Goal: Task Accomplishment & Management: Complete application form

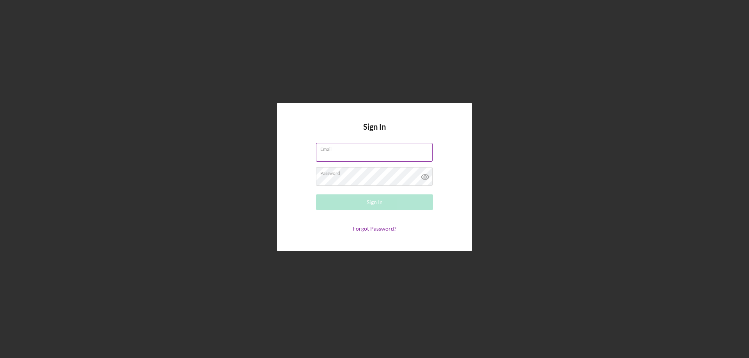
click at [333, 153] on input "Email" at bounding box center [374, 152] width 117 height 19
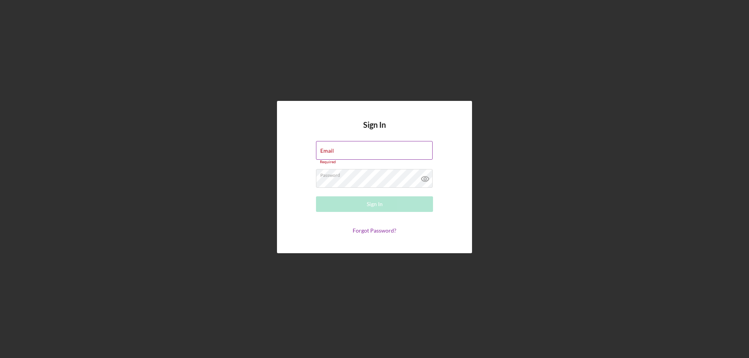
click at [345, 151] on div "Email Required" at bounding box center [374, 152] width 117 height 23
type input "mytaxesprime@gmail.com"
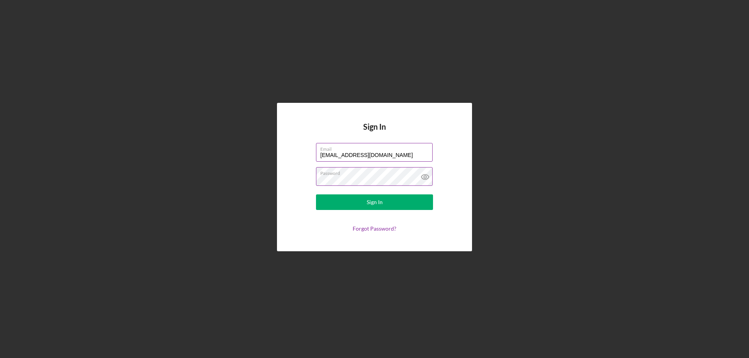
click at [425, 178] on icon at bounding box center [425, 177] width 2 height 2
click at [361, 205] on button "Sign In" at bounding box center [374, 203] width 117 height 16
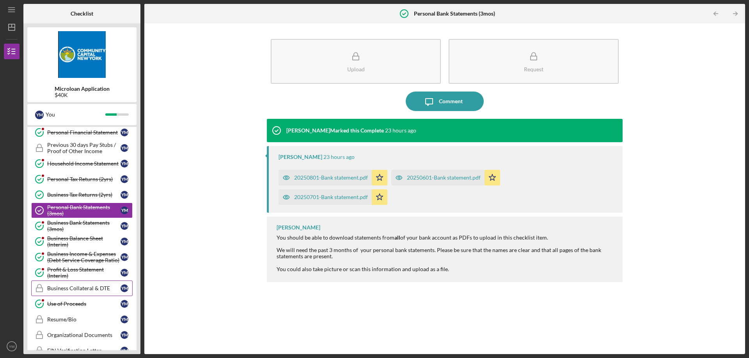
scroll to position [234, 0]
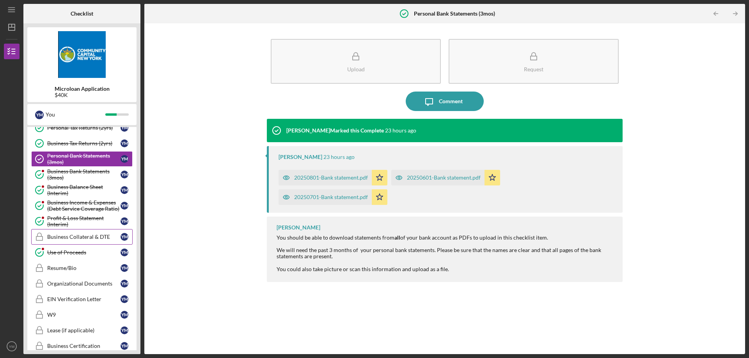
click at [87, 233] on link "Business Collateral & DTE Business Collateral & DTE Y M" at bounding box center [81, 237] width 101 height 16
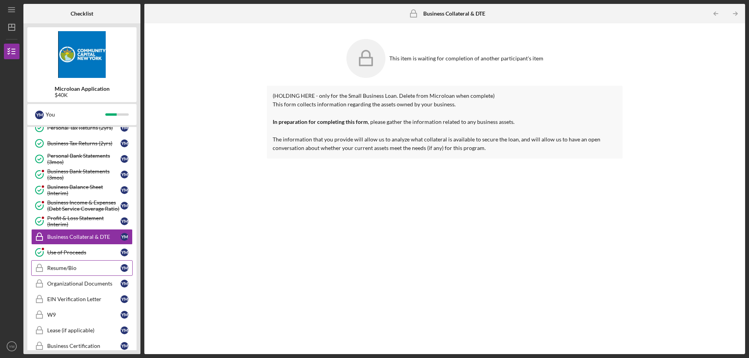
click at [72, 266] on div "Resume/Bio" at bounding box center [83, 268] width 73 height 6
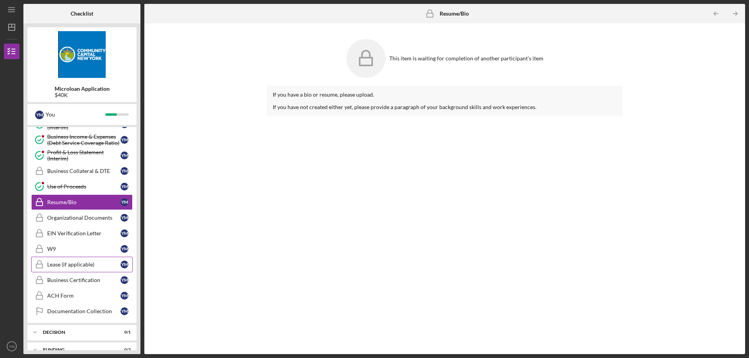
scroll to position [312, 0]
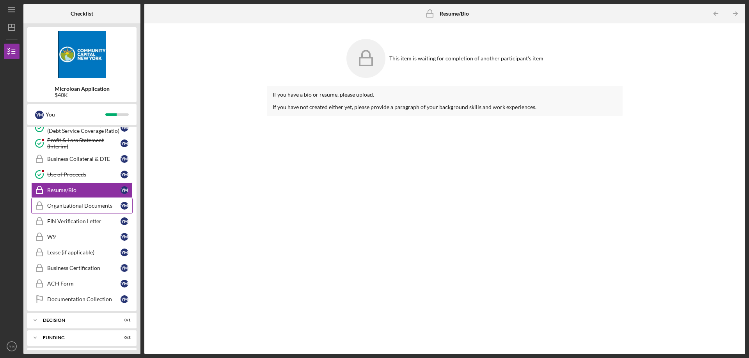
click at [74, 207] on div "Organizational Documents" at bounding box center [83, 206] width 73 height 6
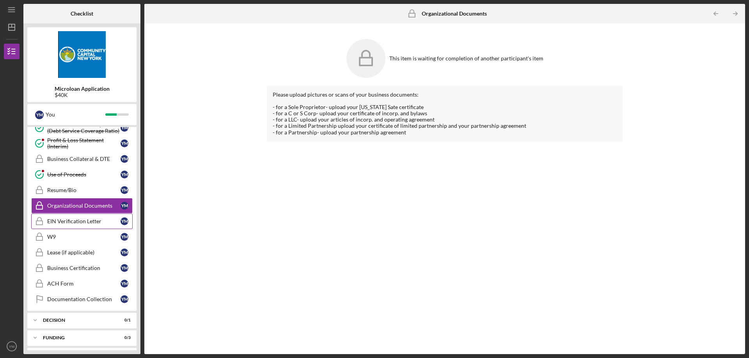
click at [76, 223] on div "EIN Verification Letter" at bounding box center [83, 221] width 73 height 6
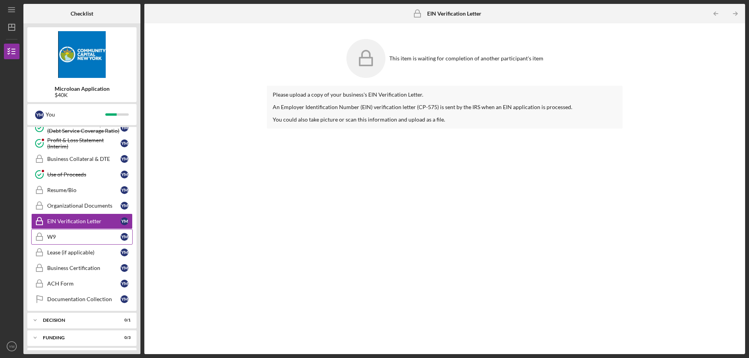
click at [70, 235] on div "W9" at bounding box center [83, 237] width 73 height 6
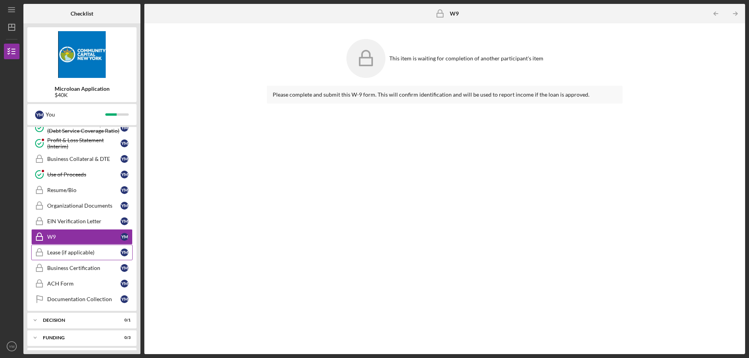
click at [73, 252] on div "Lease (if applicable)" at bounding box center [83, 253] width 73 height 6
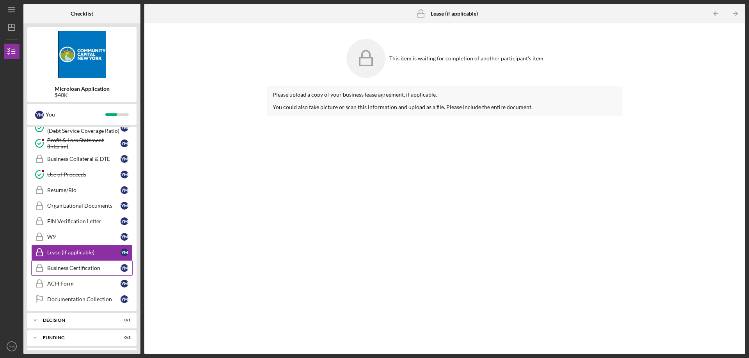
click at [73, 270] on div "Business Certification" at bounding box center [83, 268] width 73 height 6
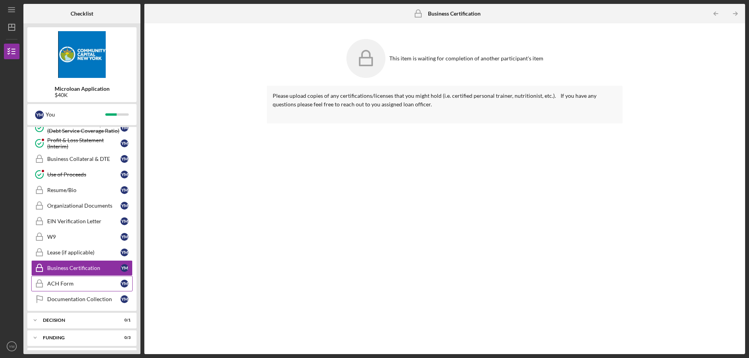
click at [69, 281] on div "ACH Form" at bounding box center [83, 284] width 73 height 6
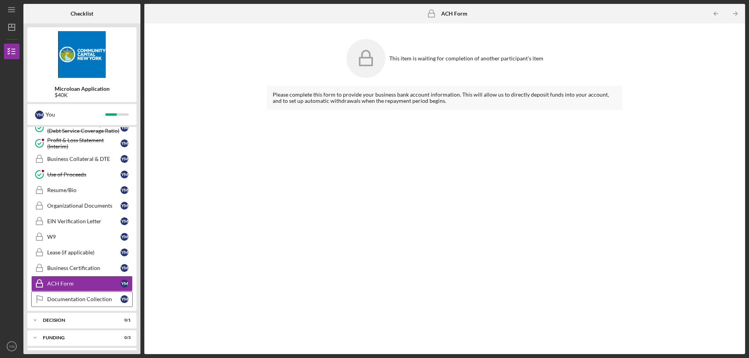
click at [73, 298] on div "Documentation Collection" at bounding box center [83, 299] width 73 height 6
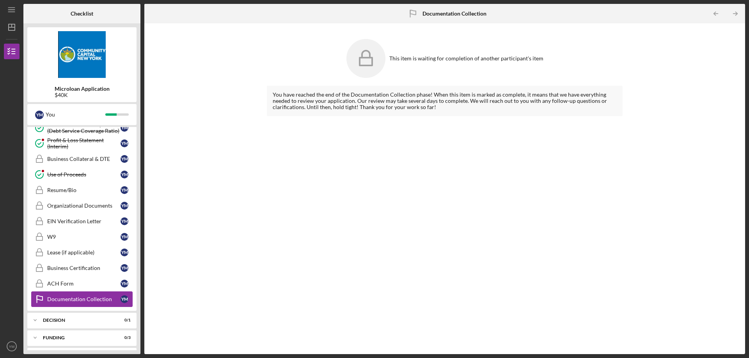
scroll to position [329, 0]
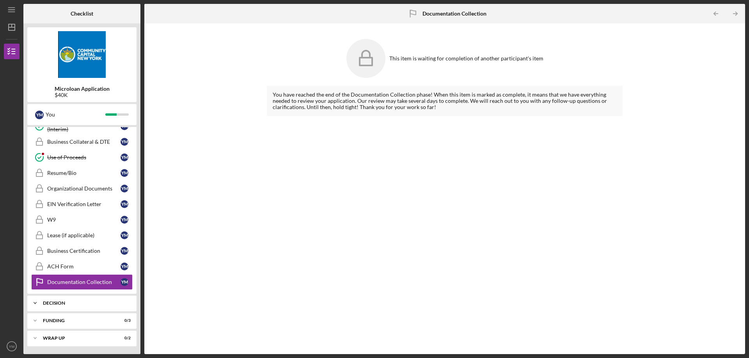
click at [110, 300] on div "Icon/Expander Decision 0 / 1" at bounding box center [81, 304] width 109 height 16
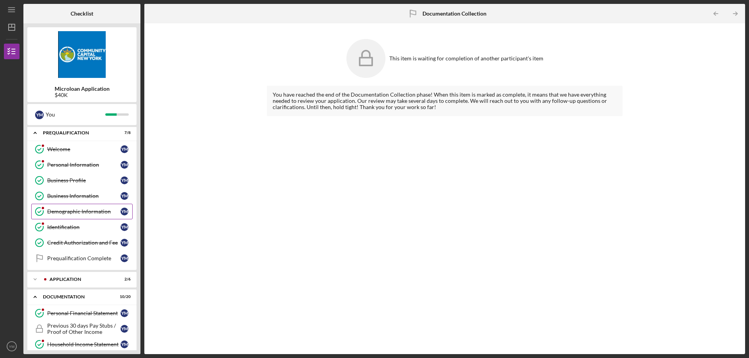
scroll to position [0, 0]
click at [12, 10] on icon "Icon/Menu" at bounding box center [12, 10] width 18 height 18
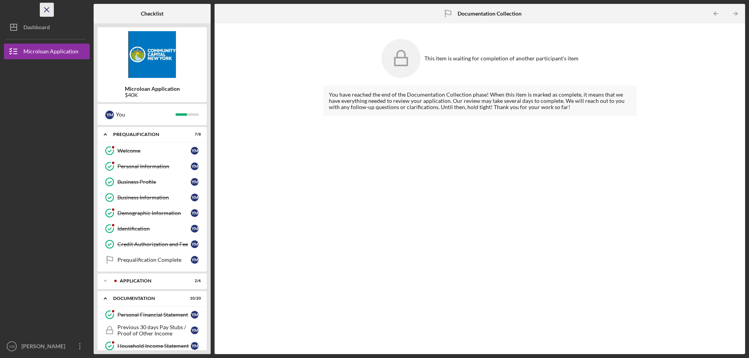
click at [44, 10] on icon "Icon/Menu Close" at bounding box center [47, 10] width 18 height 18
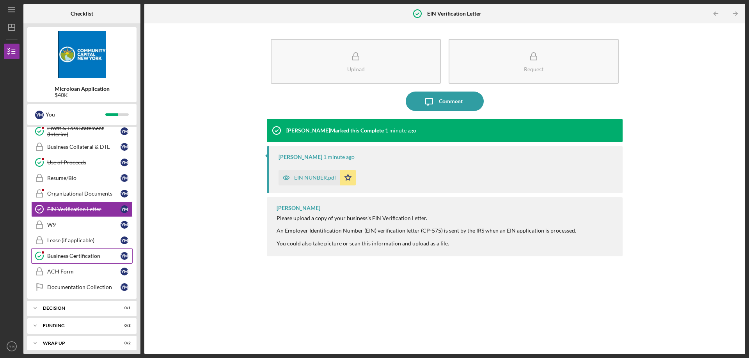
scroll to position [329, 0]
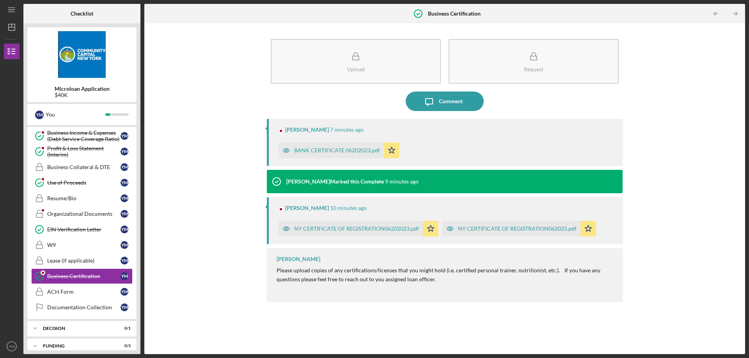
scroll to position [316, 0]
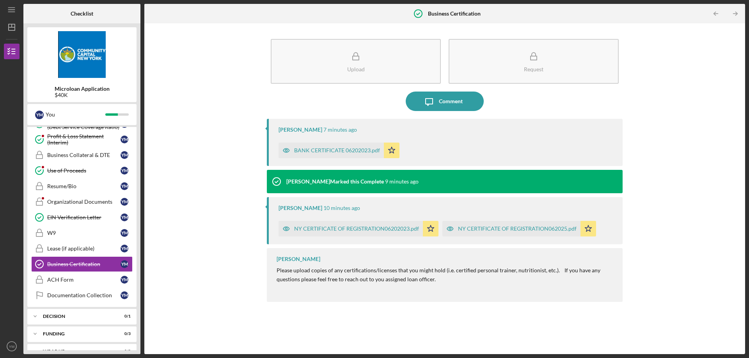
drag, startPoint x: 142, startPoint y: 201, endPoint x: 137, endPoint y: 208, distance: 8.7
click at [137, 208] on div "Checklist Microloan Application $40K Y M You Icon/Expander Prequalification 7 /…" at bounding box center [384, 179] width 722 height 351
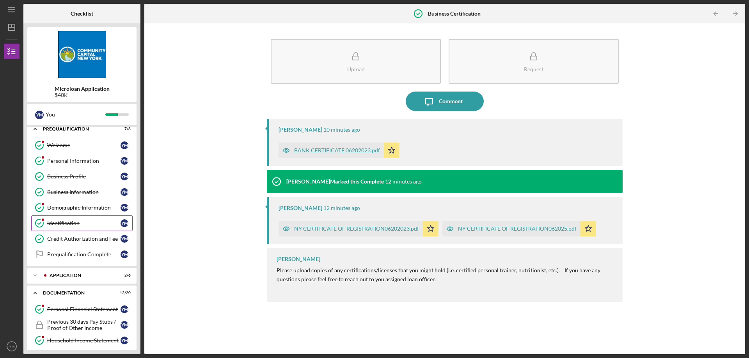
scroll to position [0, 0]
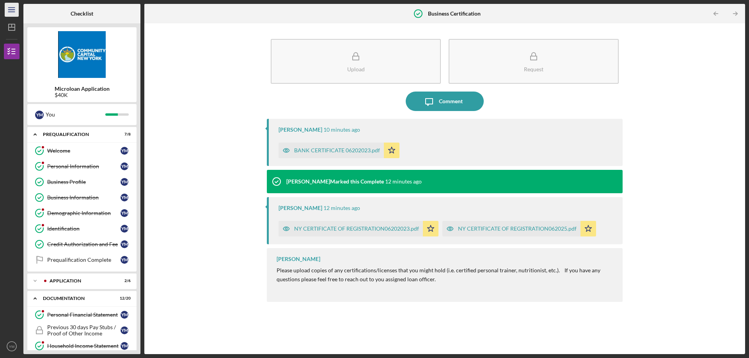
click at [9, 13] on icon "Icon/Menu" at bounding box center [12, 10] width 18 height 18
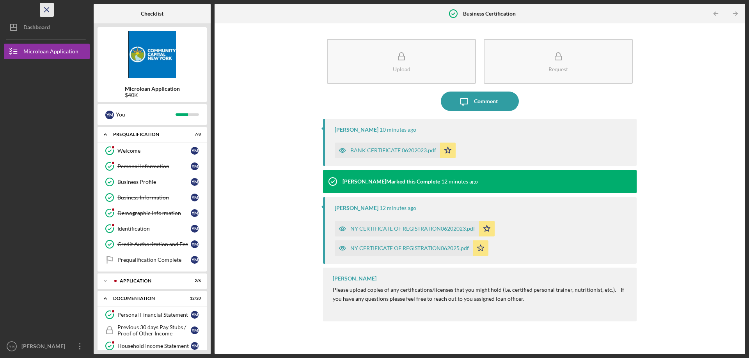
click at [45, 10] on icon "Icon/Menu Close" at bounding box center [47, 10] width 18 height 18
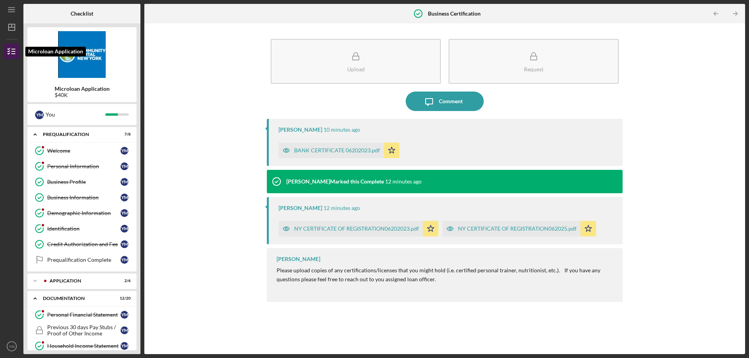
click at [14, 52] on icon "button" at bounding box center [12, 52] width 20 height 20
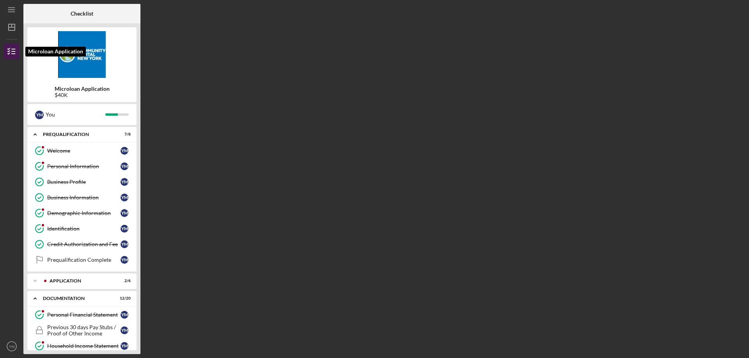
click at [10, 51] on icon "button" at bounding box center [12, 52] width 20 height 20
click at [14, 13] on icon "Icon/Menu" at bounding box center [12, 10] width 18 height 18
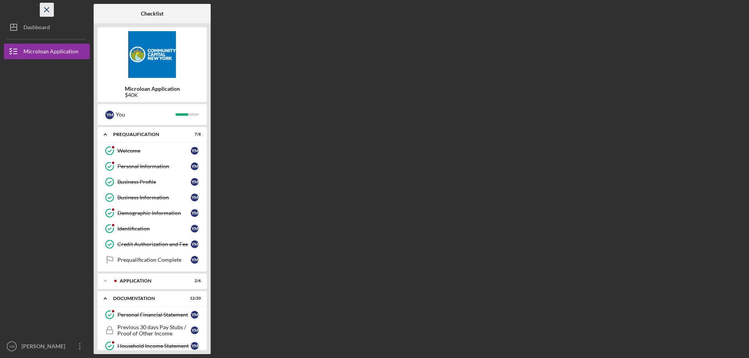
click at [44, 9] on icon "Icon/Menu Close" at bounding box center [47, 10] width 18 height 18
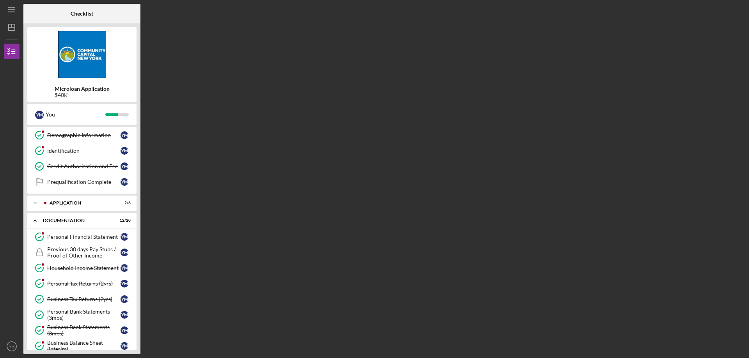
scroll to position [117, 0]
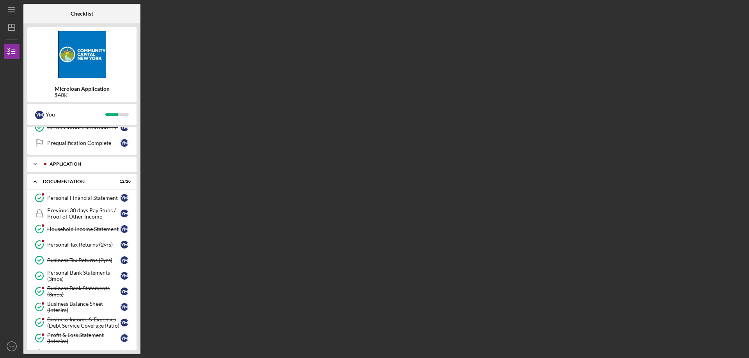
click at [88, 166] on div "Application" at bounding box center [88, 164] width 77 height 5
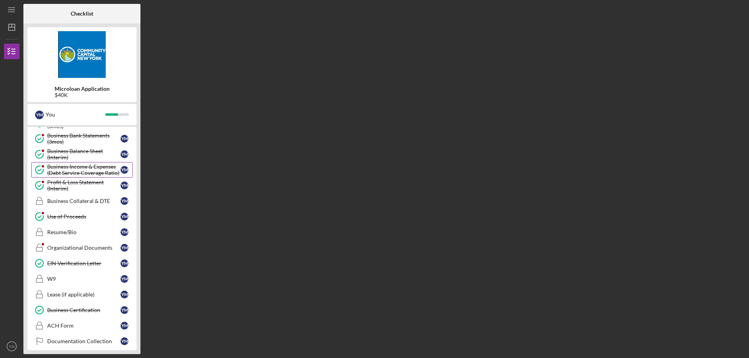
scroll to position [273, 0]
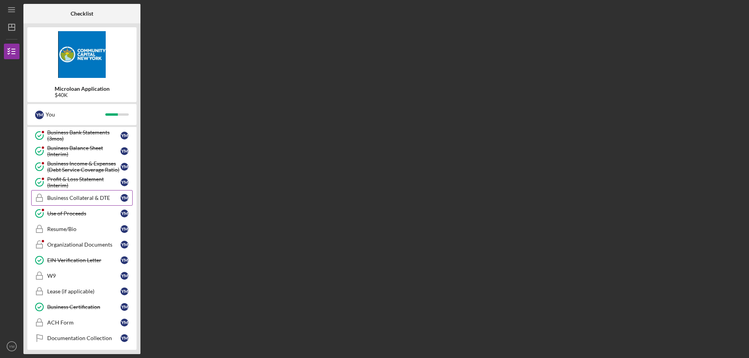
click at [78, 199] on div "Business Collateral & DTE" at bounding box center [83, 198] width 73 height 6
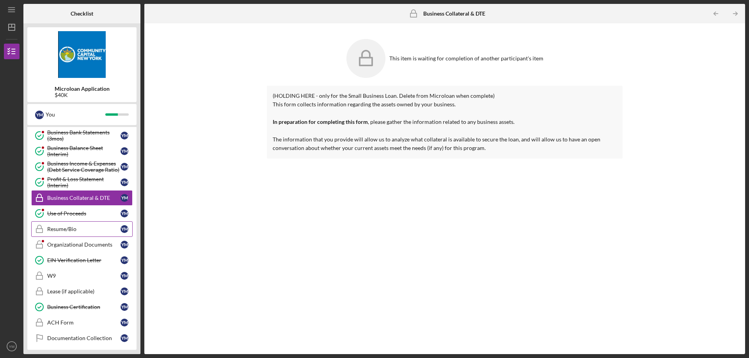
click at [69, 231] on div "Resume/Bio" at bounding box center [83, 229] width 73 height 6
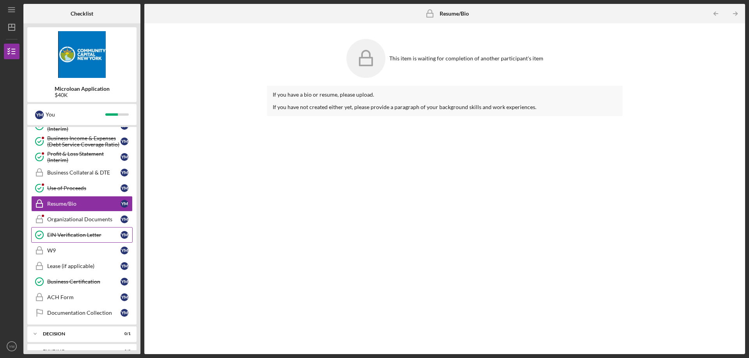
scroll to position [312, 0]
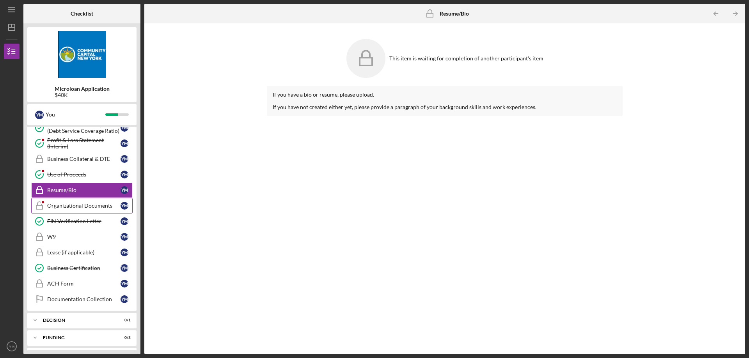
click at [76, 206] on div "Organizational Documents" at bounding box center [83, 206] width 73 height 6
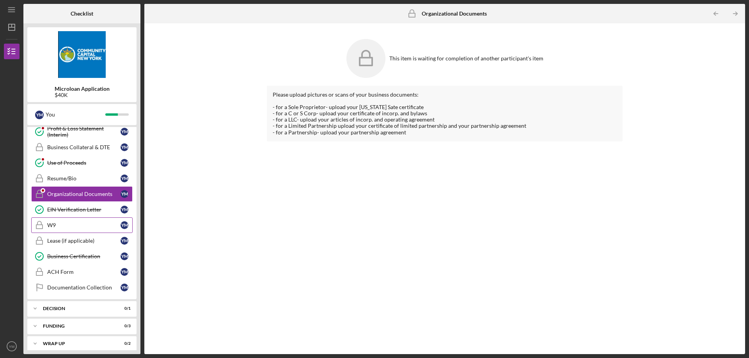
scroll to position [329, 0]
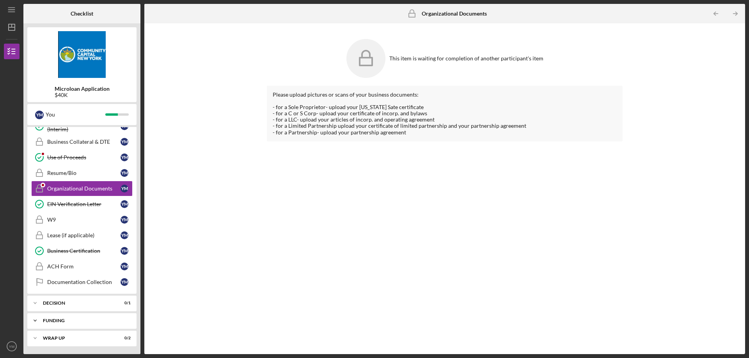
click at [105, 320] on div "Funding" at bounding box center [85, 321] width 84 height 5
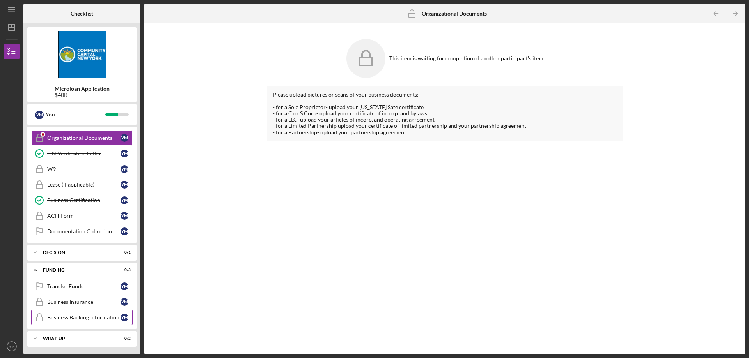
scroll to position [380, 0]
